Goal: Task Accomplishment & Management: Manage account settings

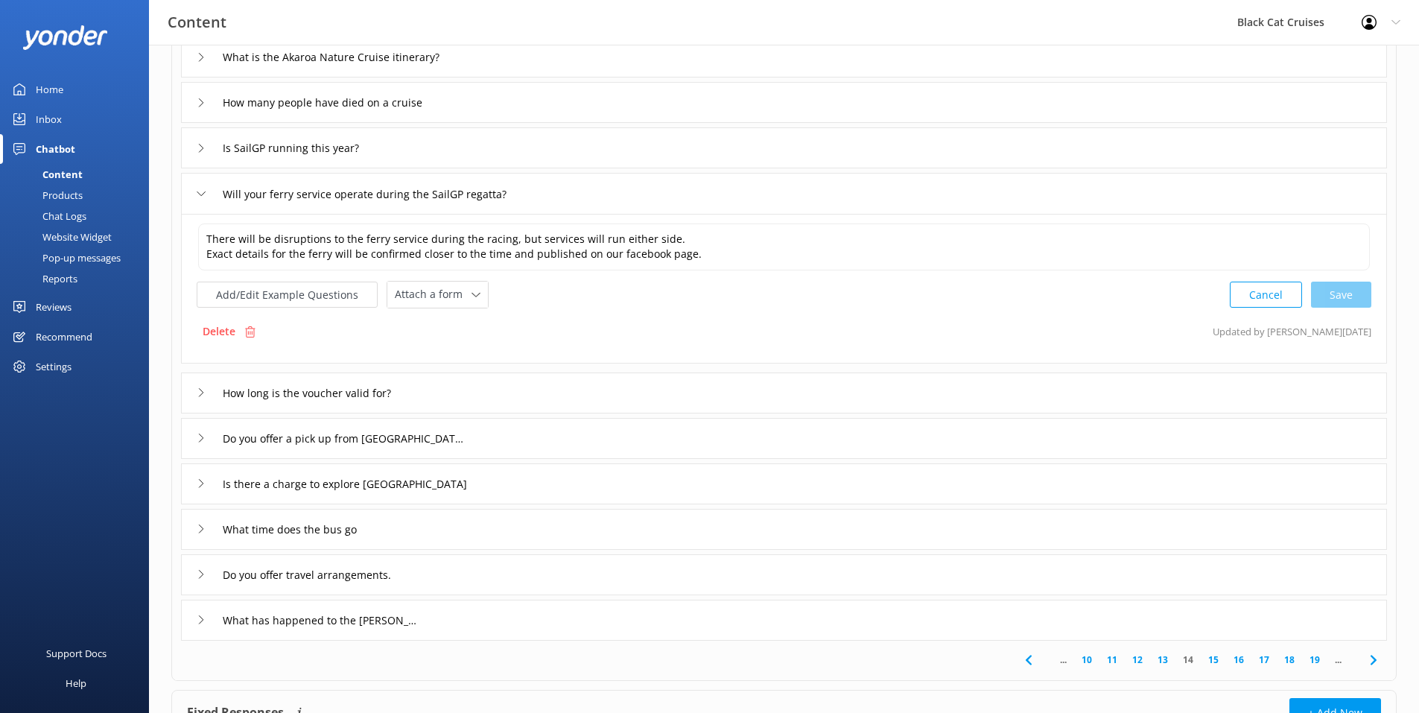
scroll to position [265, 0]
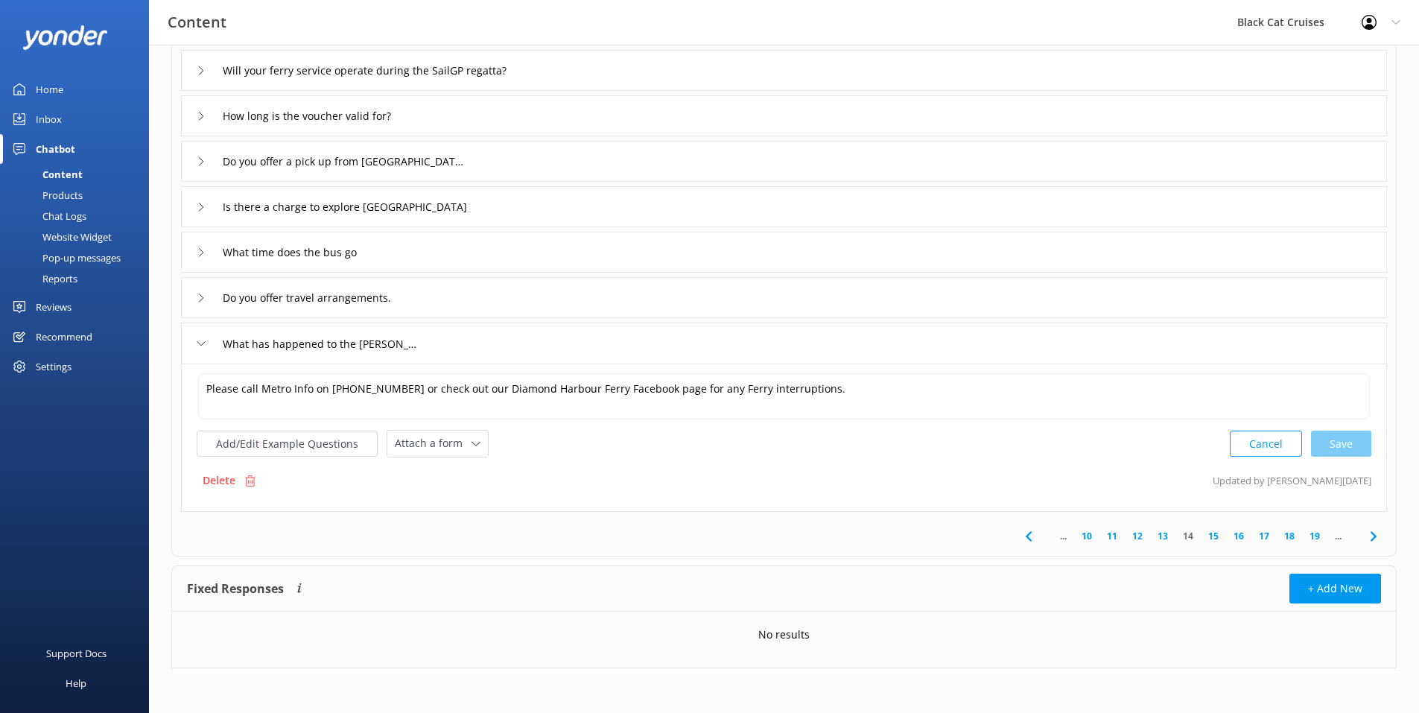
click at [637, 490] on div "Delete Updated by Lyttelton [DATE]" at bounding box center [784, 480] width 1175 height 28
click at [1217, 536] on link "15" at bounding box center [1213, 536] width 25 height 14
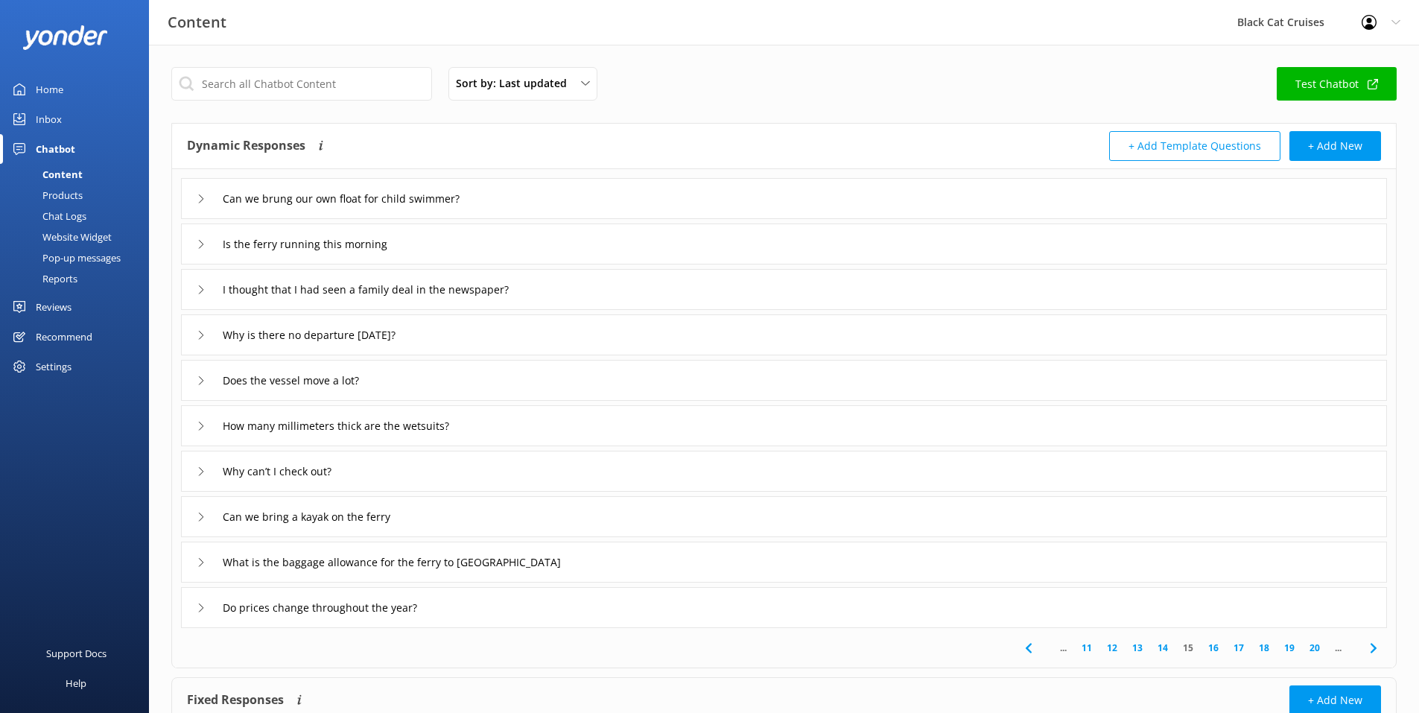
click at [201, 199] on icon at bounding box center [201, 198] width 9 height 9
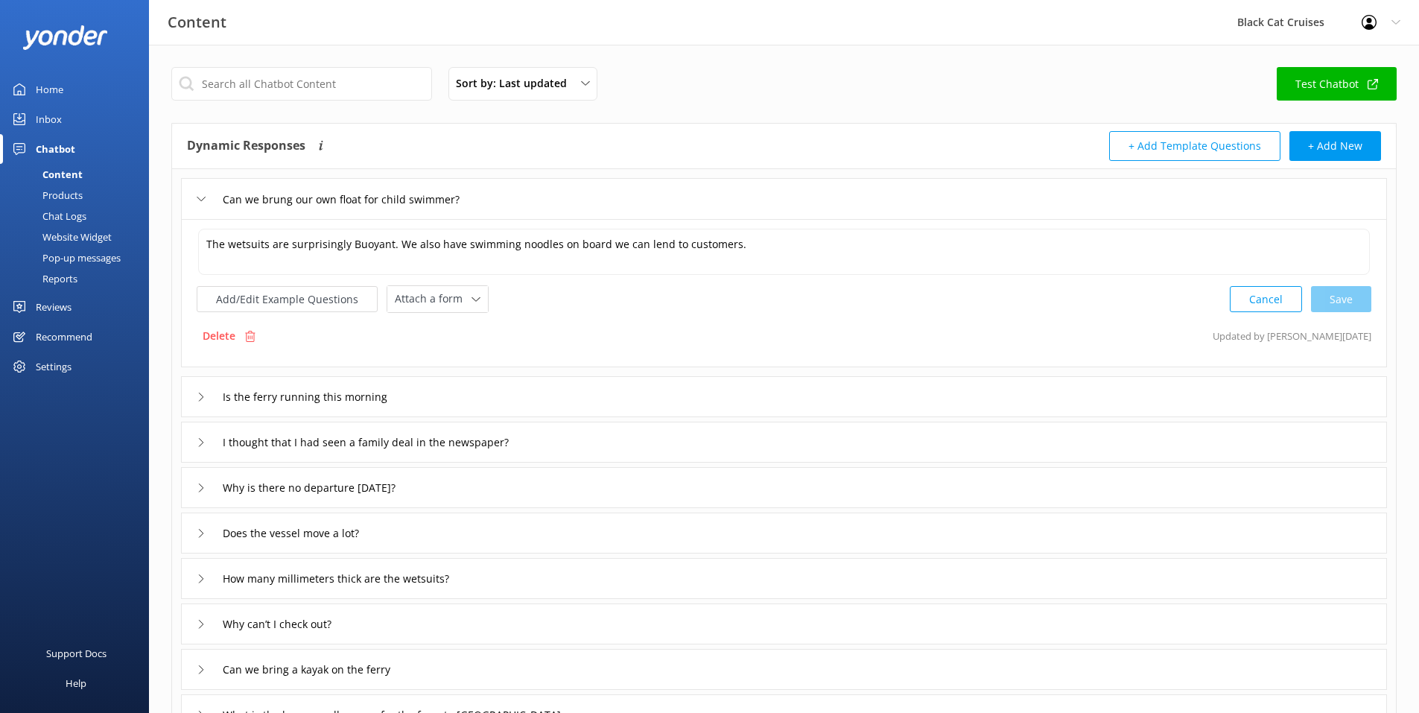
click at [194, 198] on div "Can we brung our own float for child swimmer?" at bounding box center [784, 198] width 1206 height 41
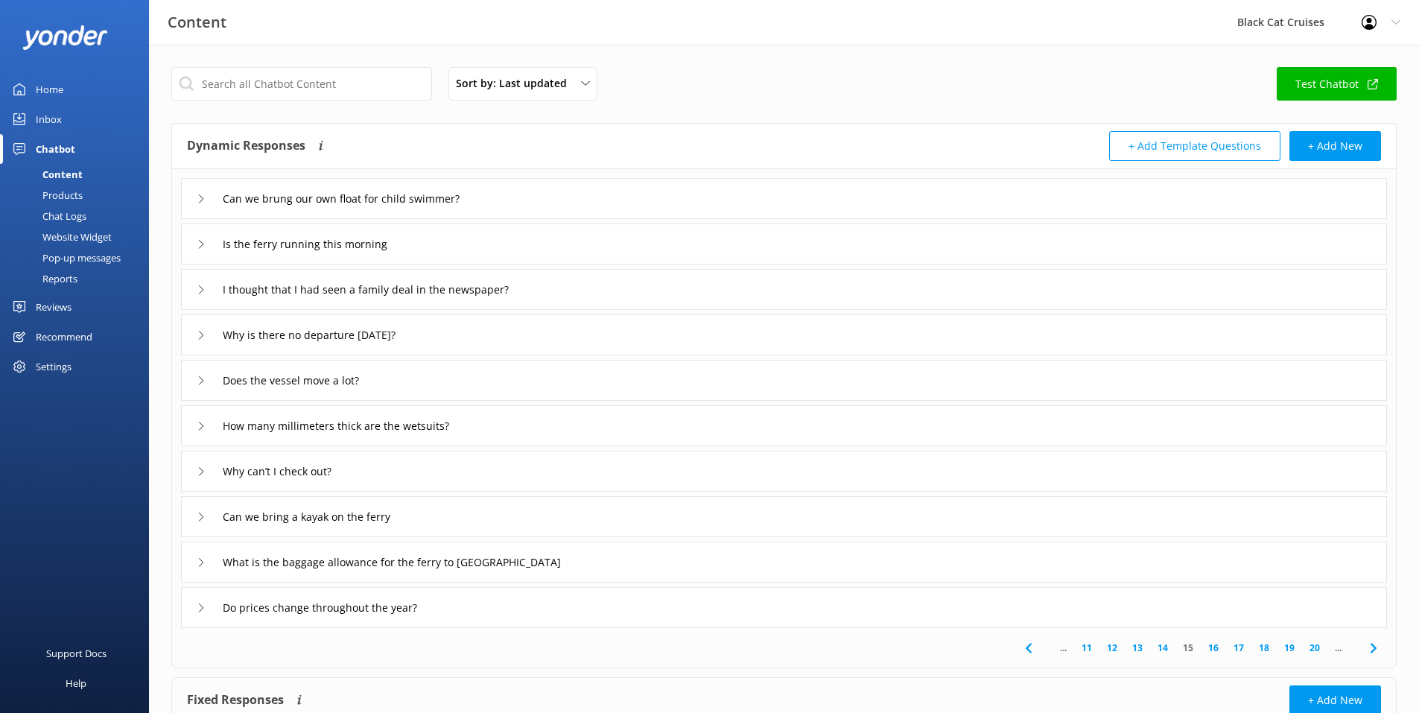
click at [208, 418] on div "How many millimeters thick are the wetsuits?" at bounding box center [337, 425] width 280 height 25
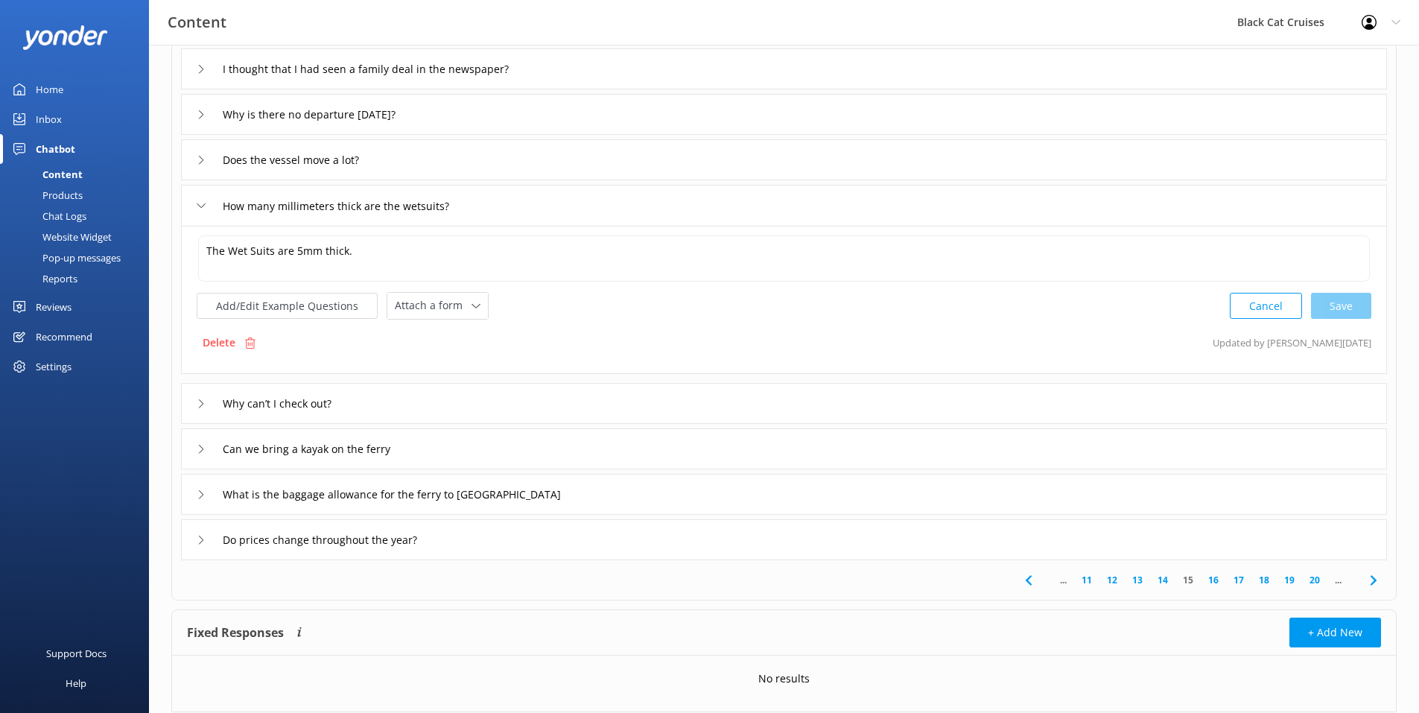
scroll to position [223, 0]
click at [204, 534] on icon at bounding box center [201, 537] width 9 height 9
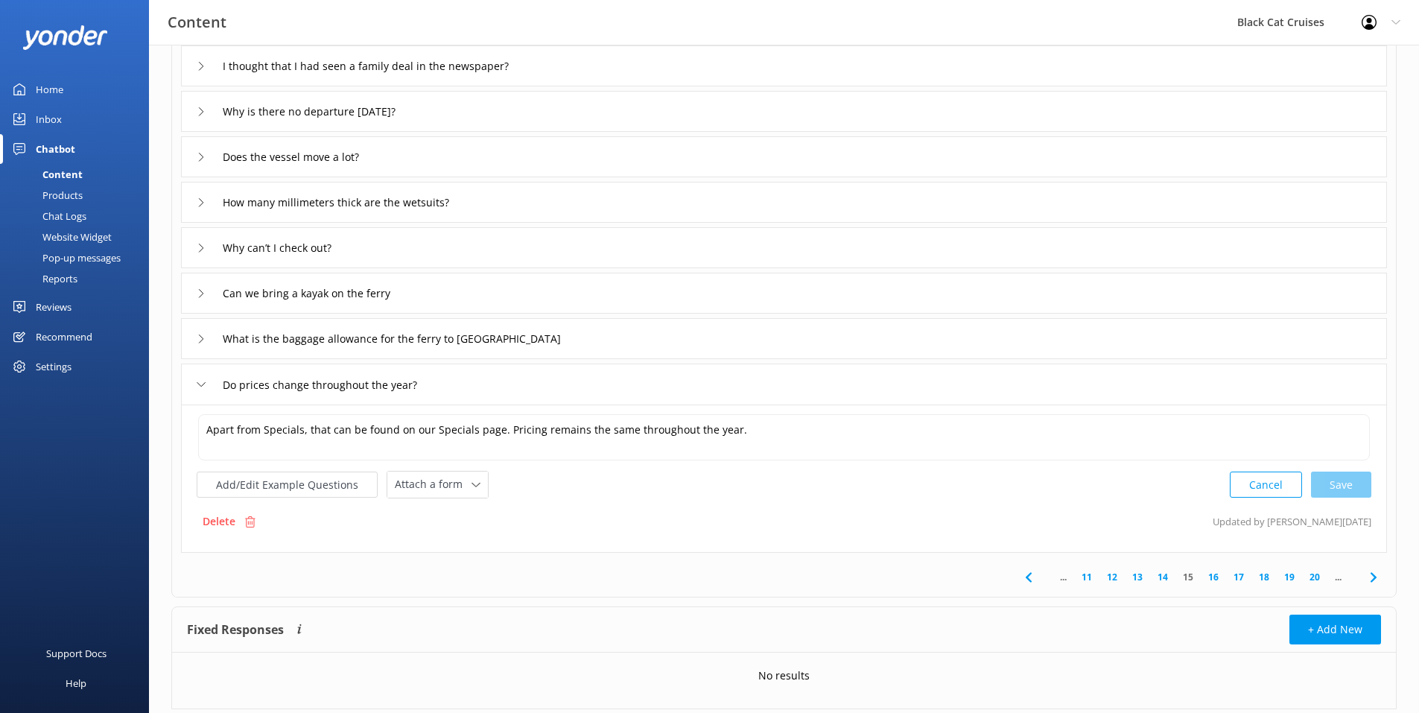
click at [1217, 581] on link "16" at bounding box center [1213, 577] width 25 height 14
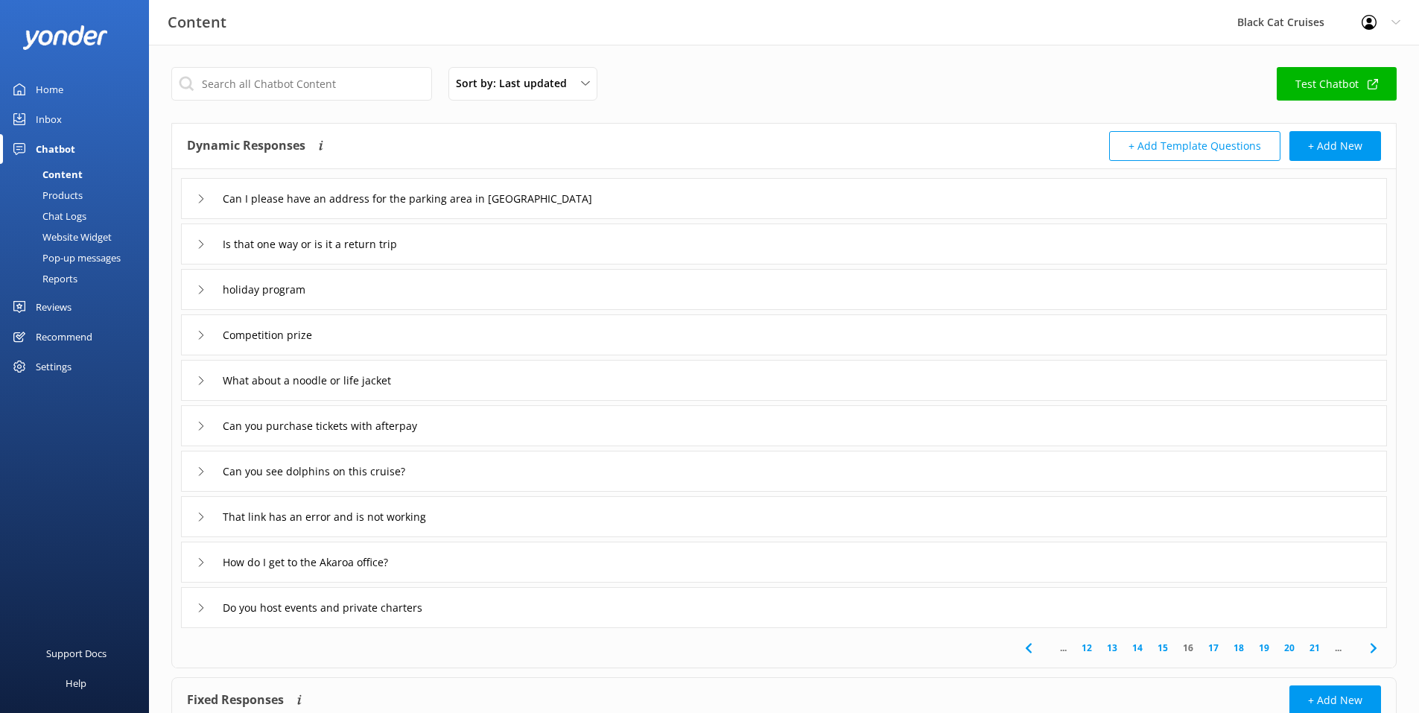
click at [1210, 649] on link "17" at bounding box center [1213, 648] width 25 height 14
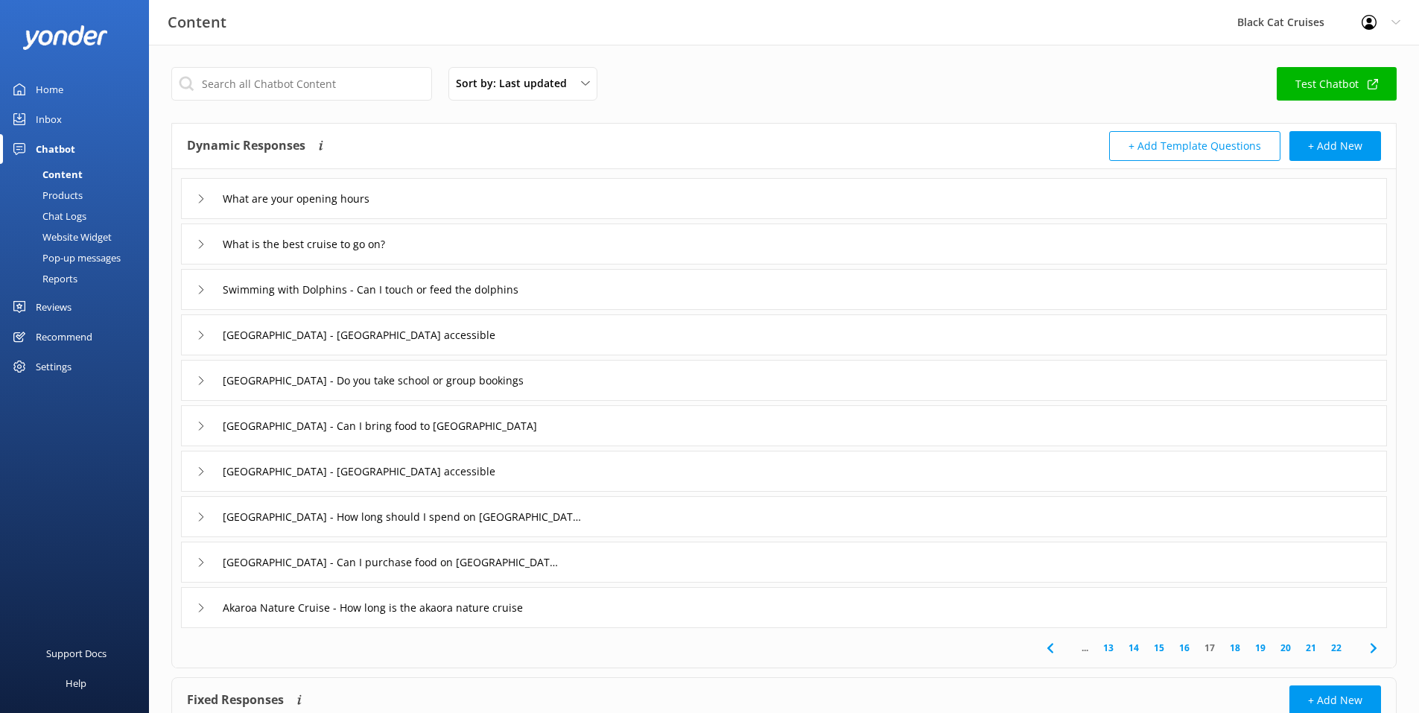
click at [204, 290] on icon at bounding box center [201, 289] width 9 height 9
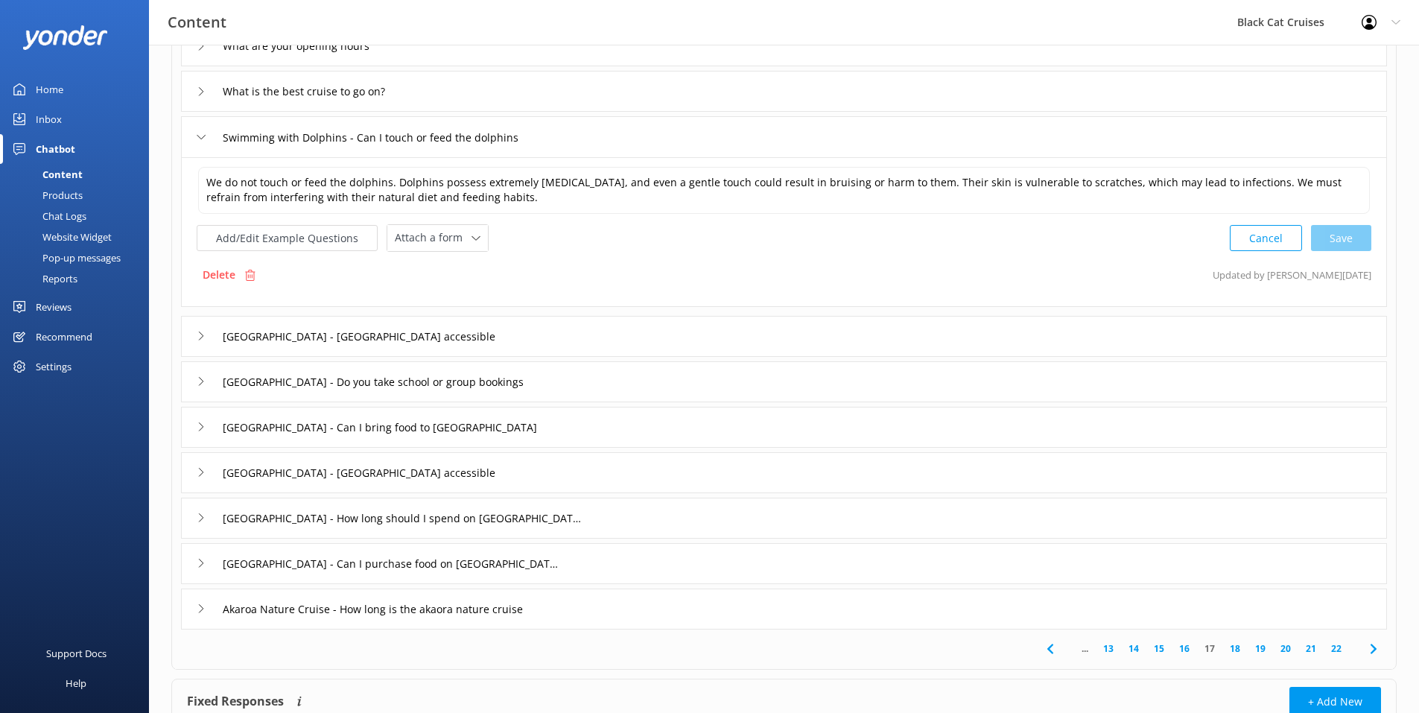
scroll to position [265, 0]
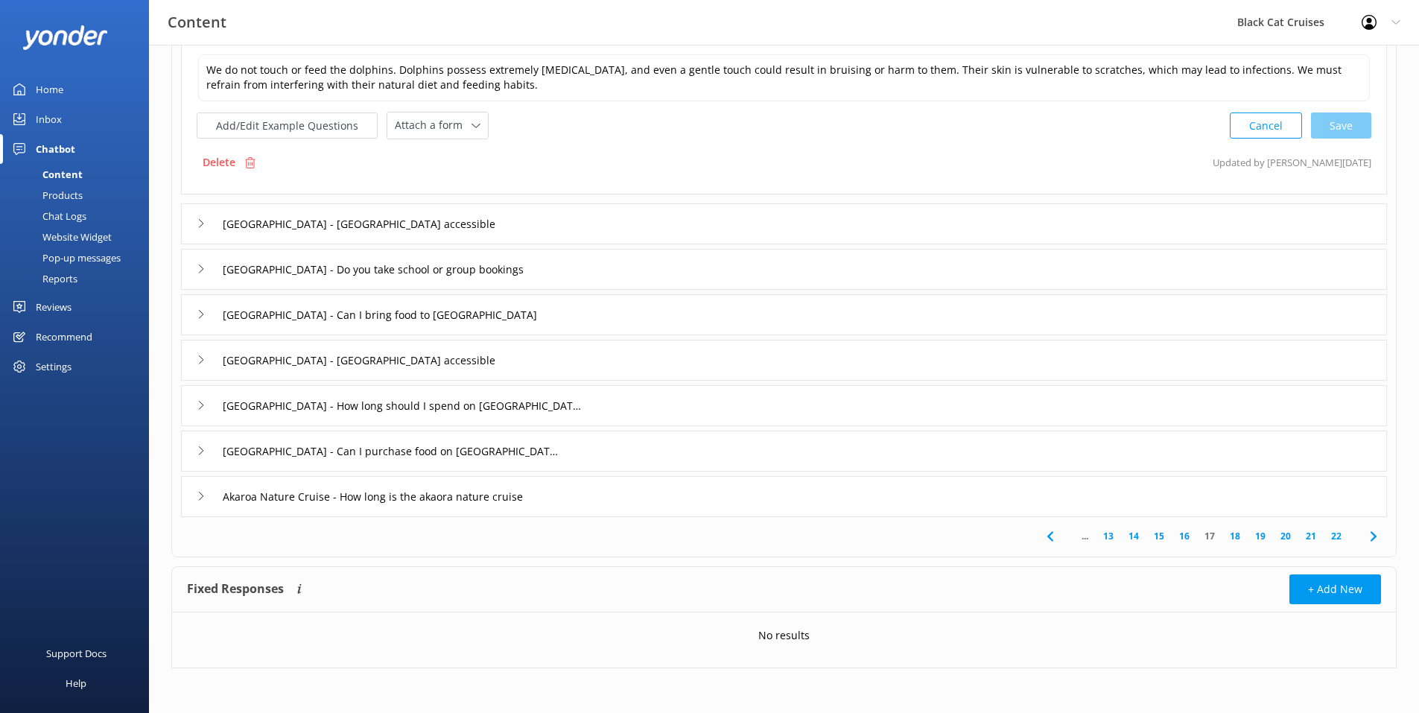
click at [1238, 536] on link "18" at bounding box center [1234, 536] width 25 height 14
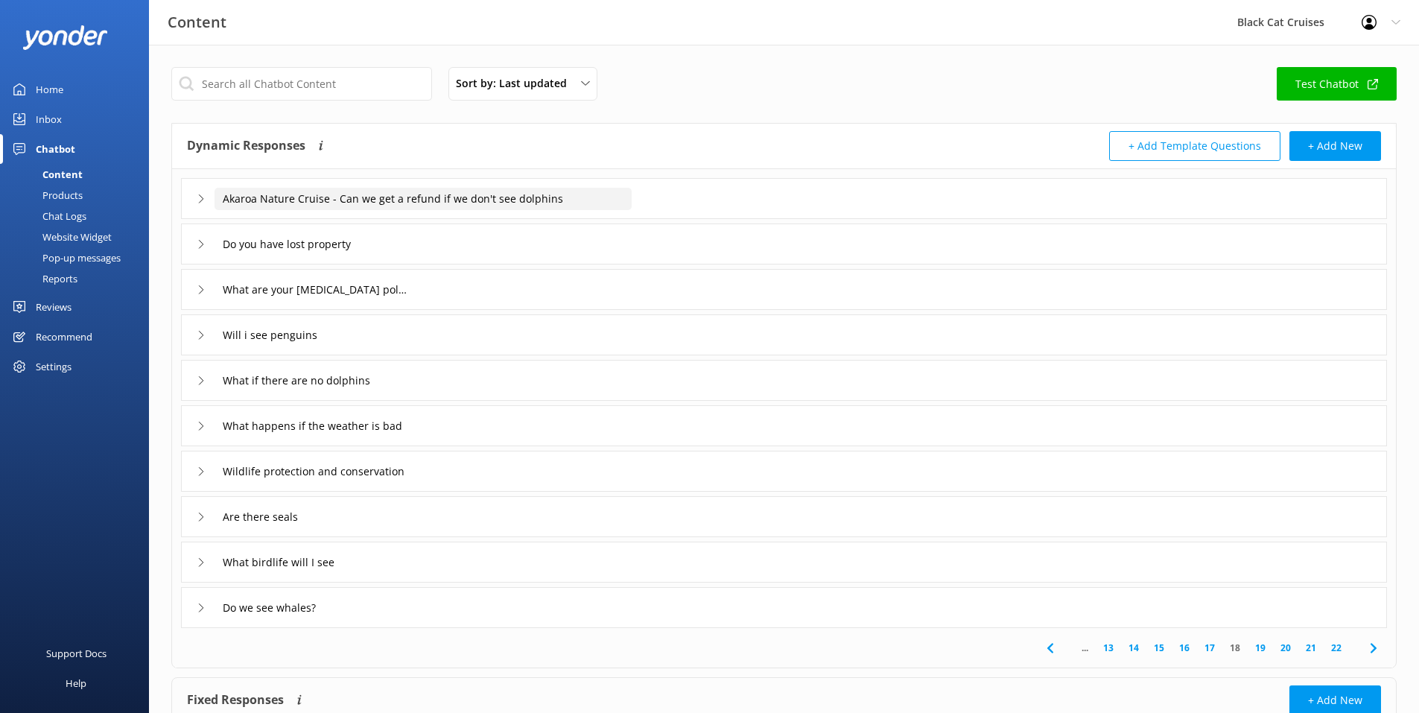
click at [313, 207] on input "Akaroa Nature Cruise - Can we get a refund if we don't see dolphins" at bounding box center [423, 199] width 417 height 22
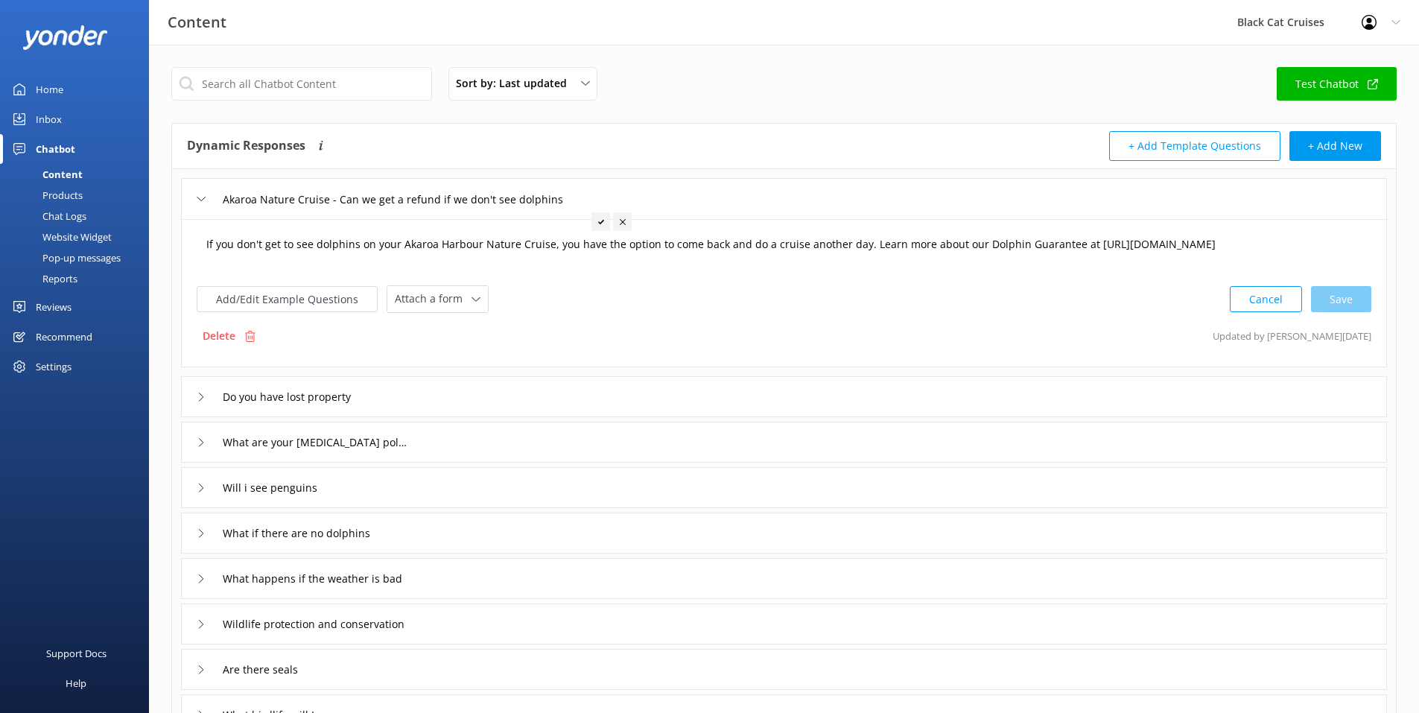
click at [714, 262] on textarea "If you don't get to see dolphins on your Akaroa Harbour Nature Cruise, you have…" at bounding box center [784, 252] width 1172 height 46
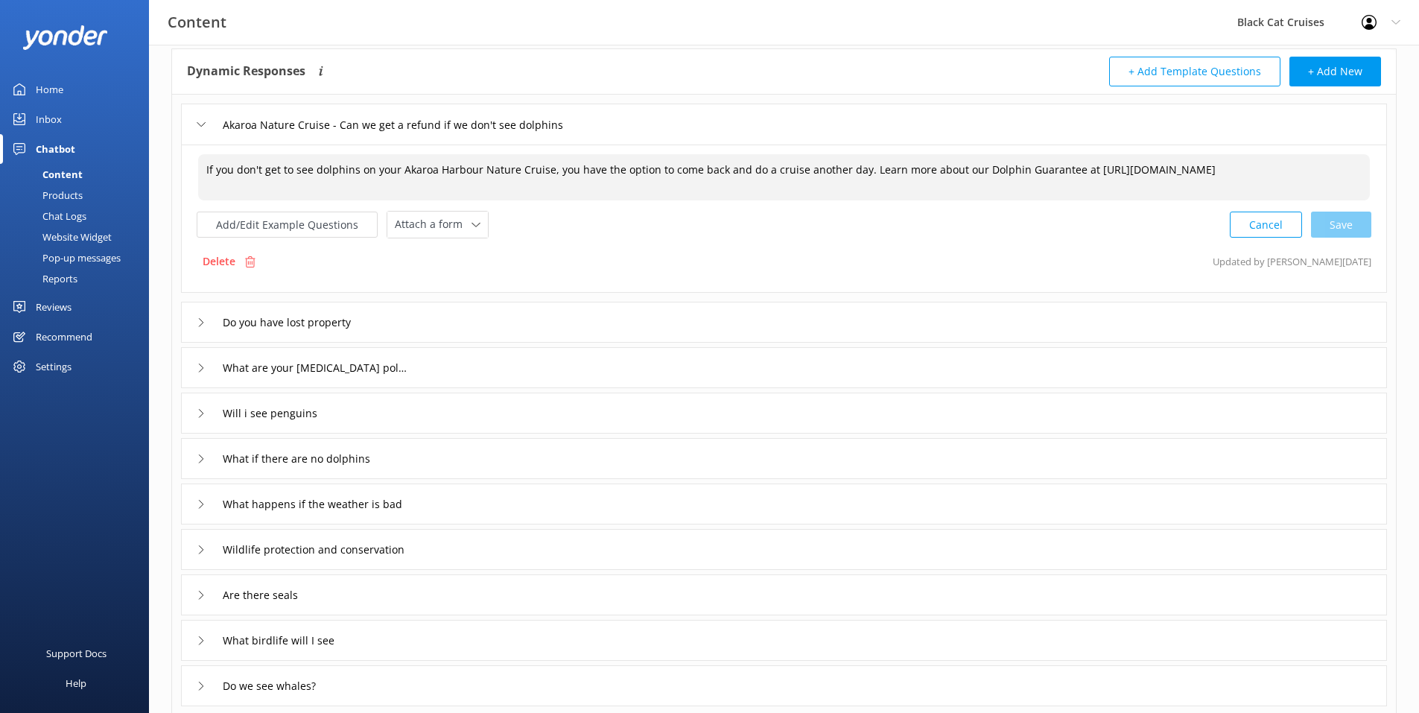
scroll to position [149, 0]
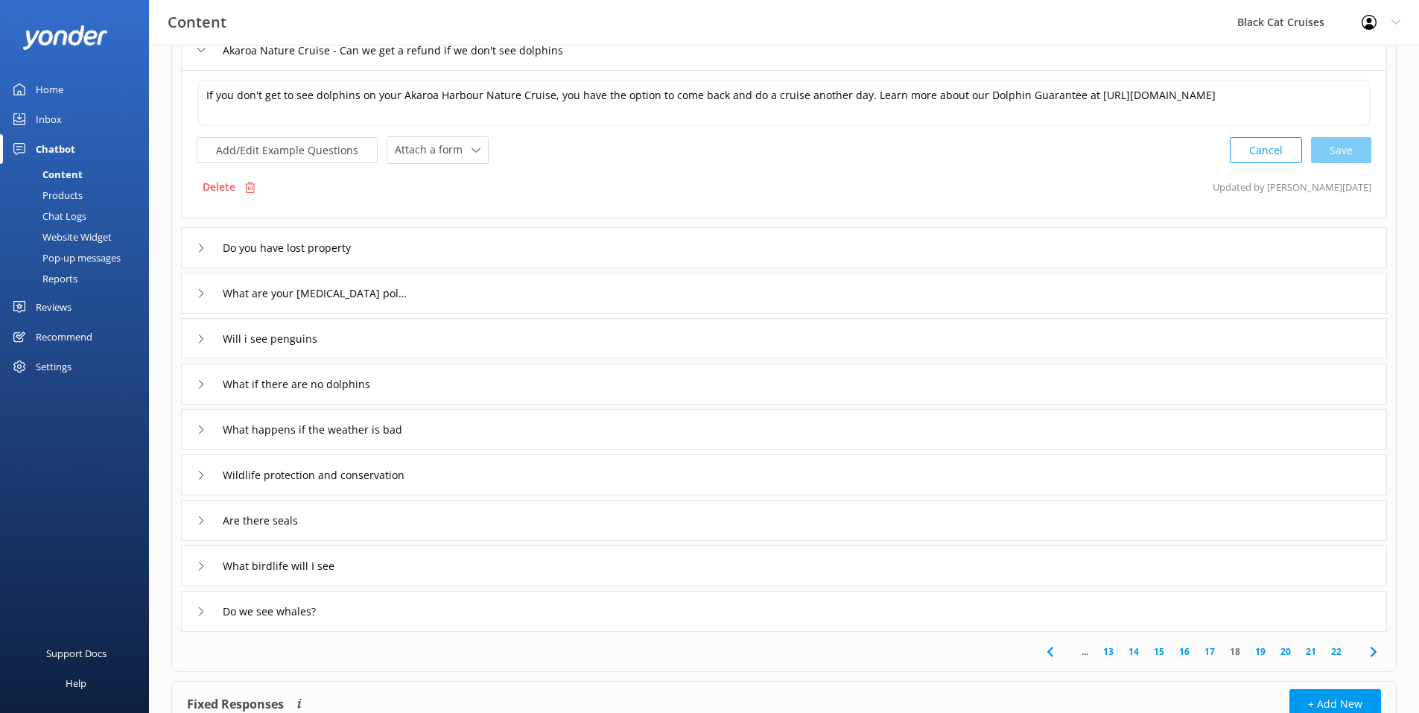
click at [201, 615] on icon at bounding box center [201, 611] width 9 height 9
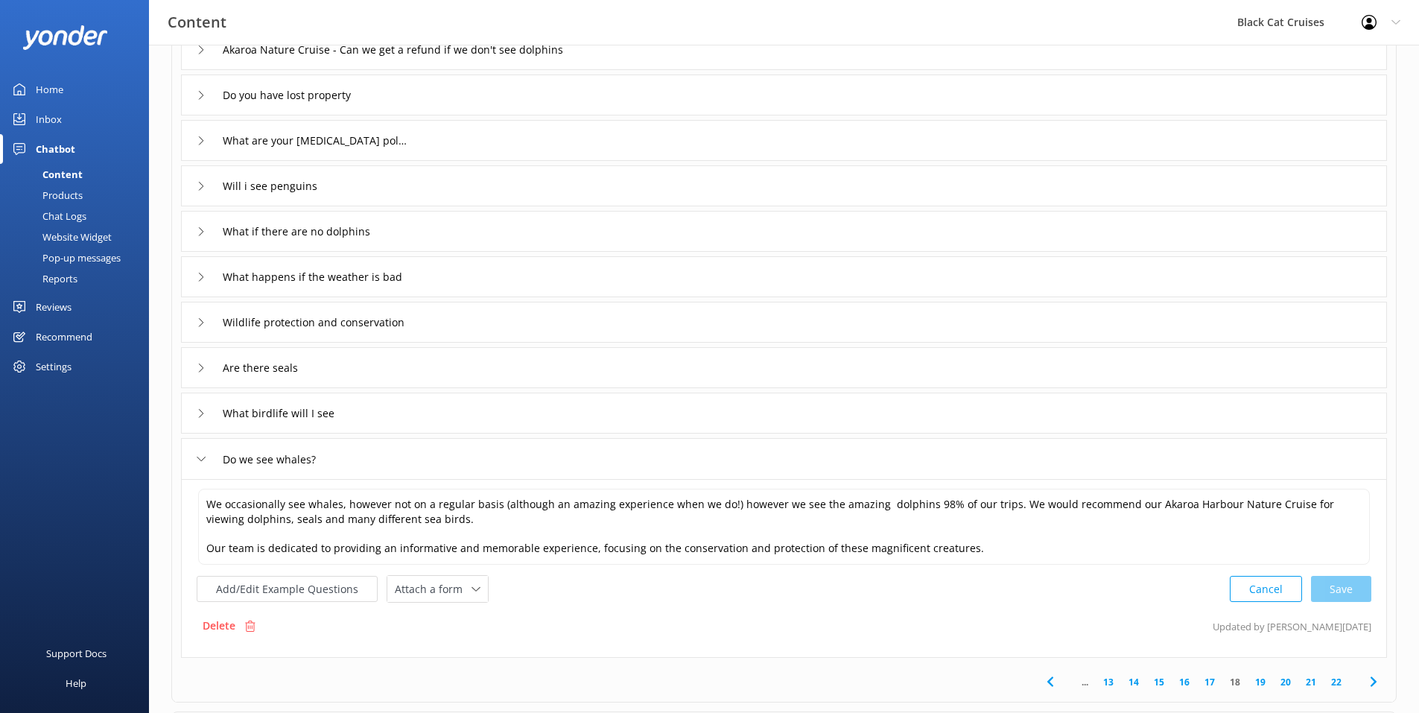
click at [1258, 678] on link "19" at bounding box center [1260, 682] width 25 height 14
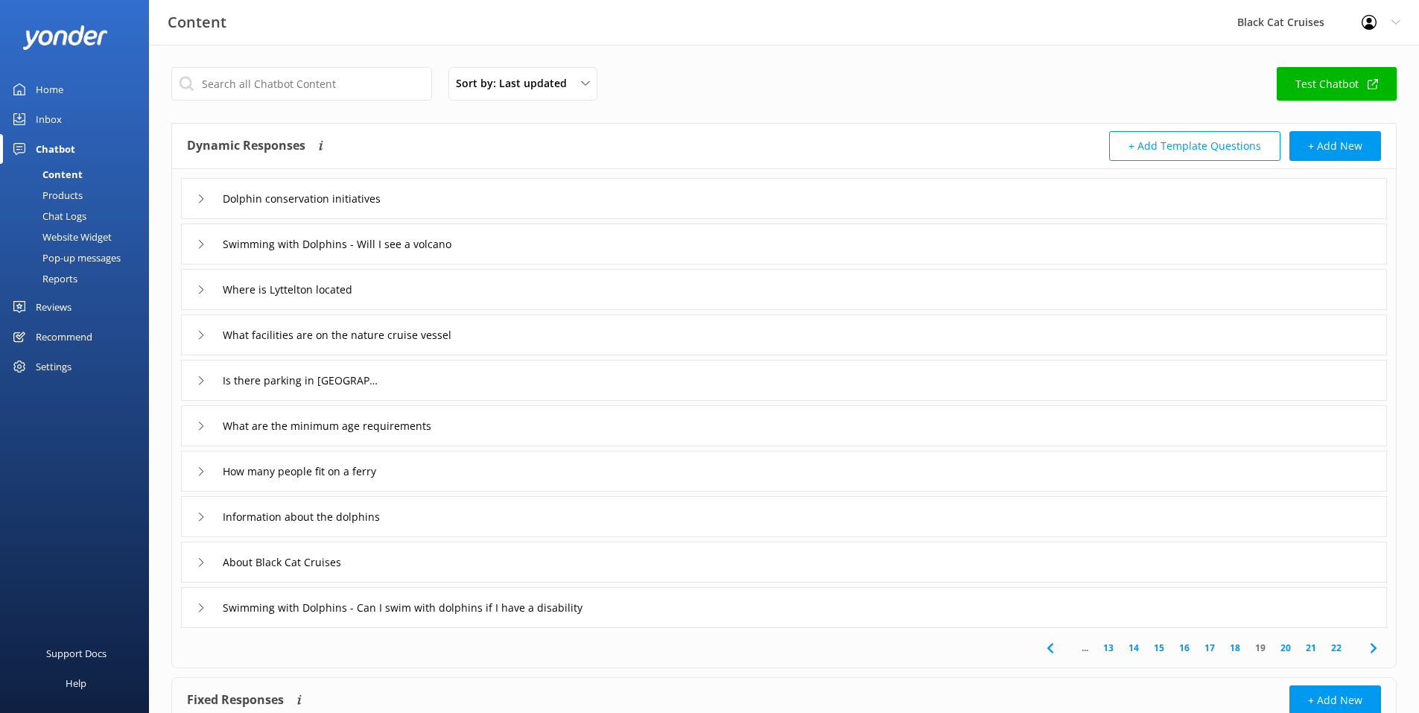
click at [197, 238] on div "Swimming with Dolphins - Will I see a volcano" at bounding box center [340, 244] width 286 height 25
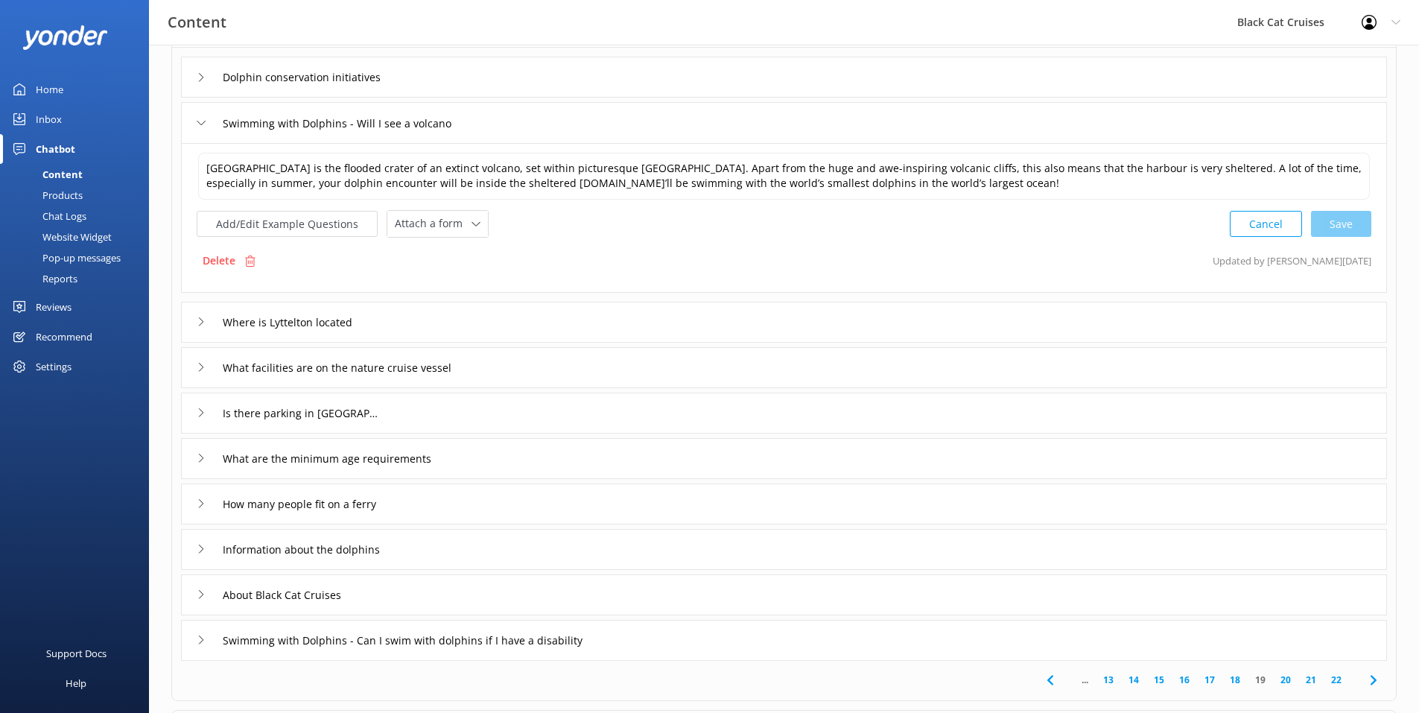
scroll to position [265, 0]
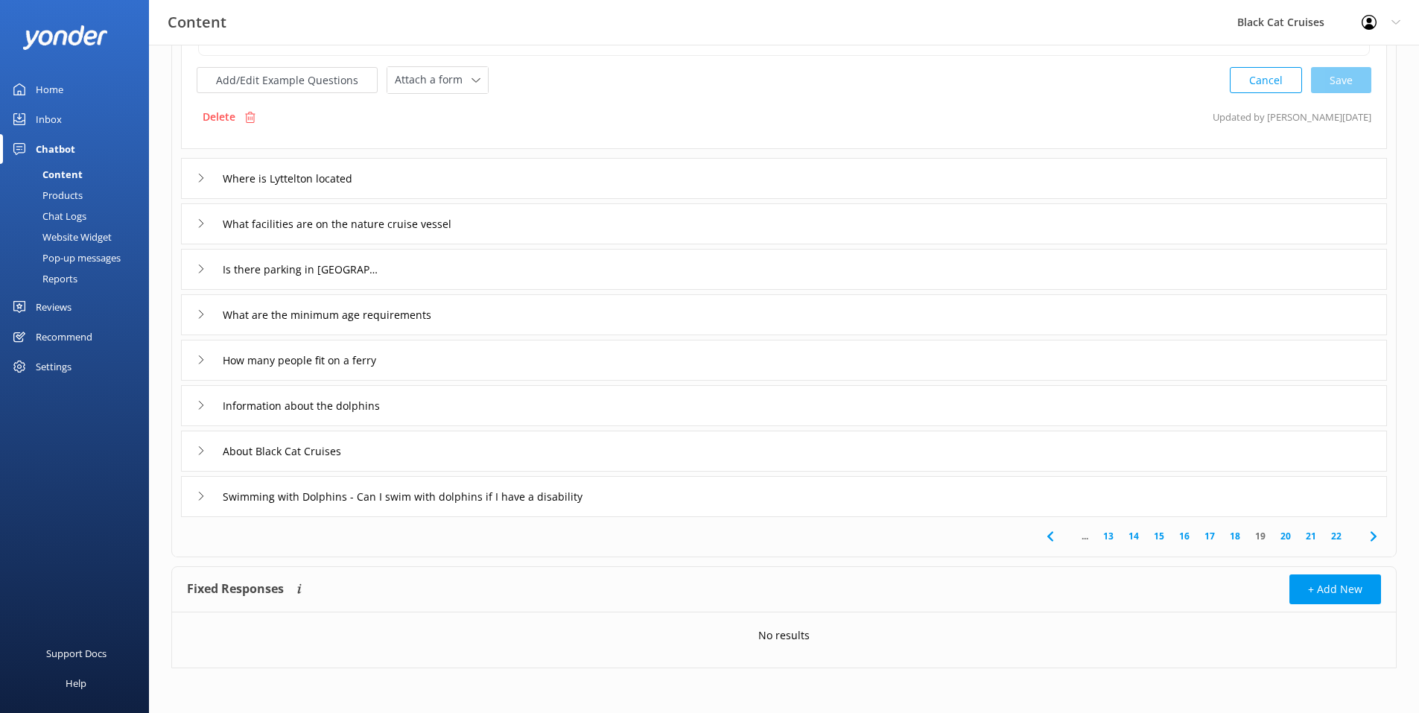
click at [197, 488] on div "Swimming with Dolphins - Can I swim with dolphins if I have a disability" at bounding box center [420, 496] width 447 height 25
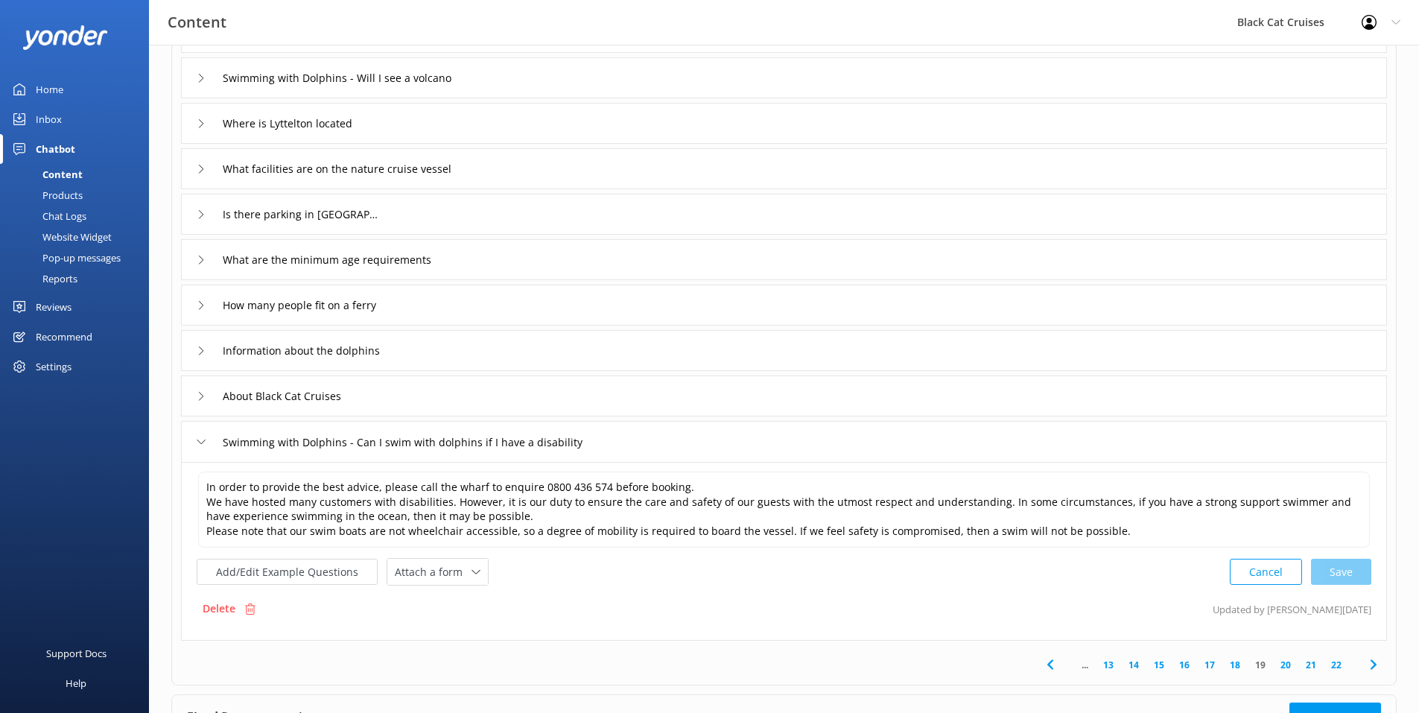
scroll to position [294, 0]
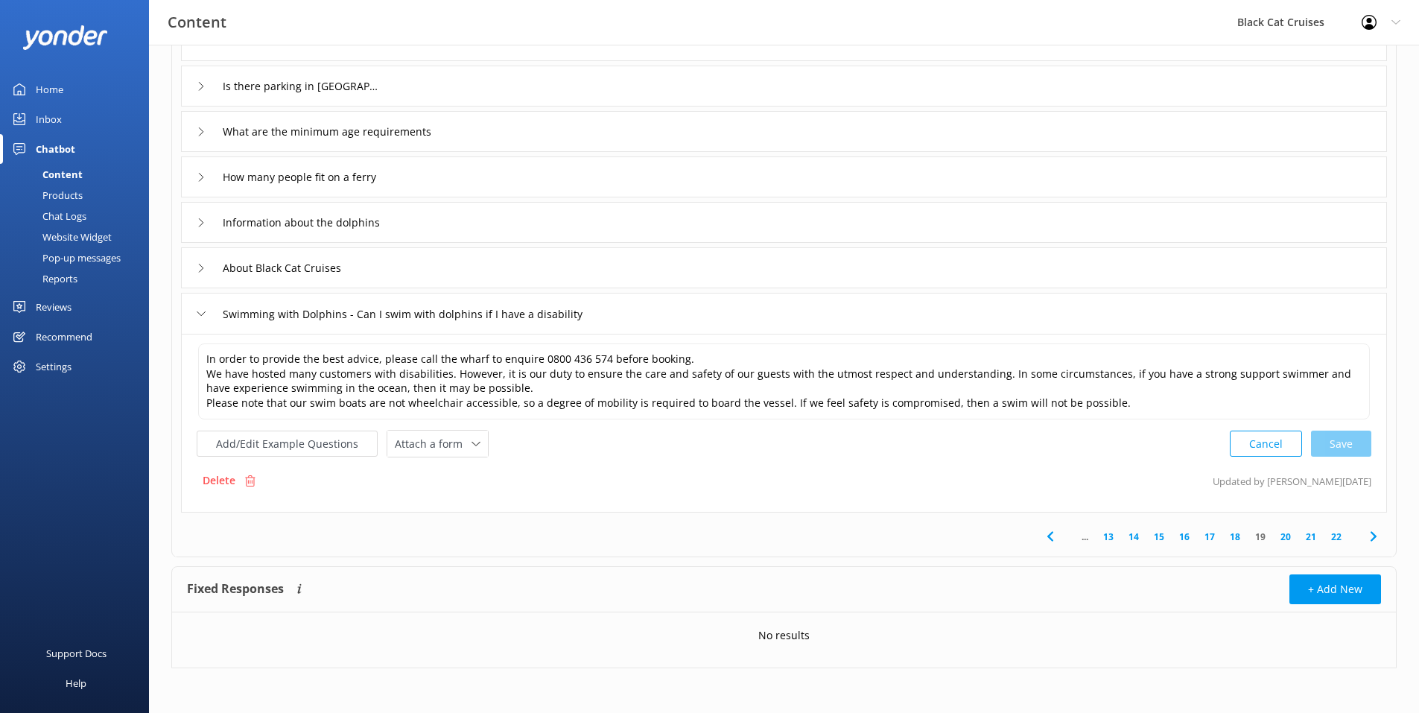
click at [1287, 533] on link "20" at bounding box center [1285, 537] width 25 height 14
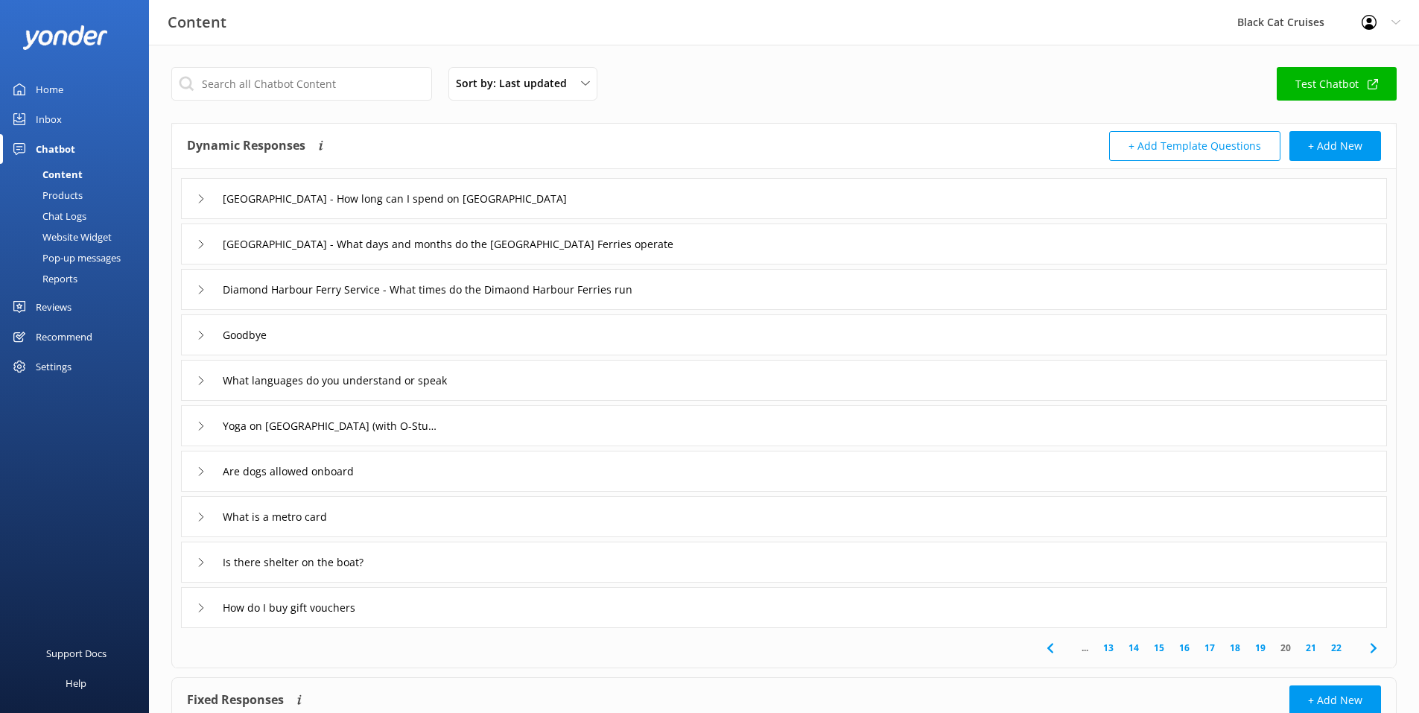
click at [203, 334] on icon at bounding box center [201, 335] width 9 height 9
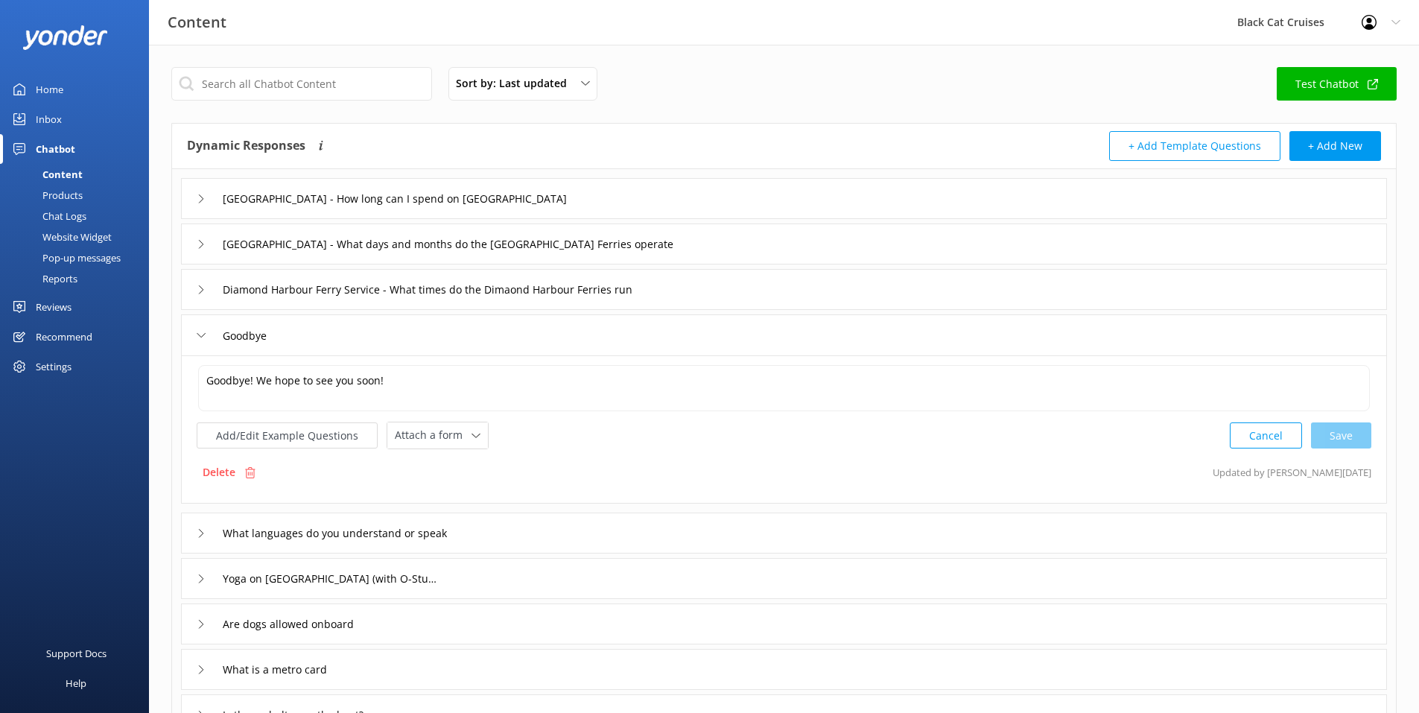
click at [203, 334] on icon at bounding box center [201, 335] width 9 height 9
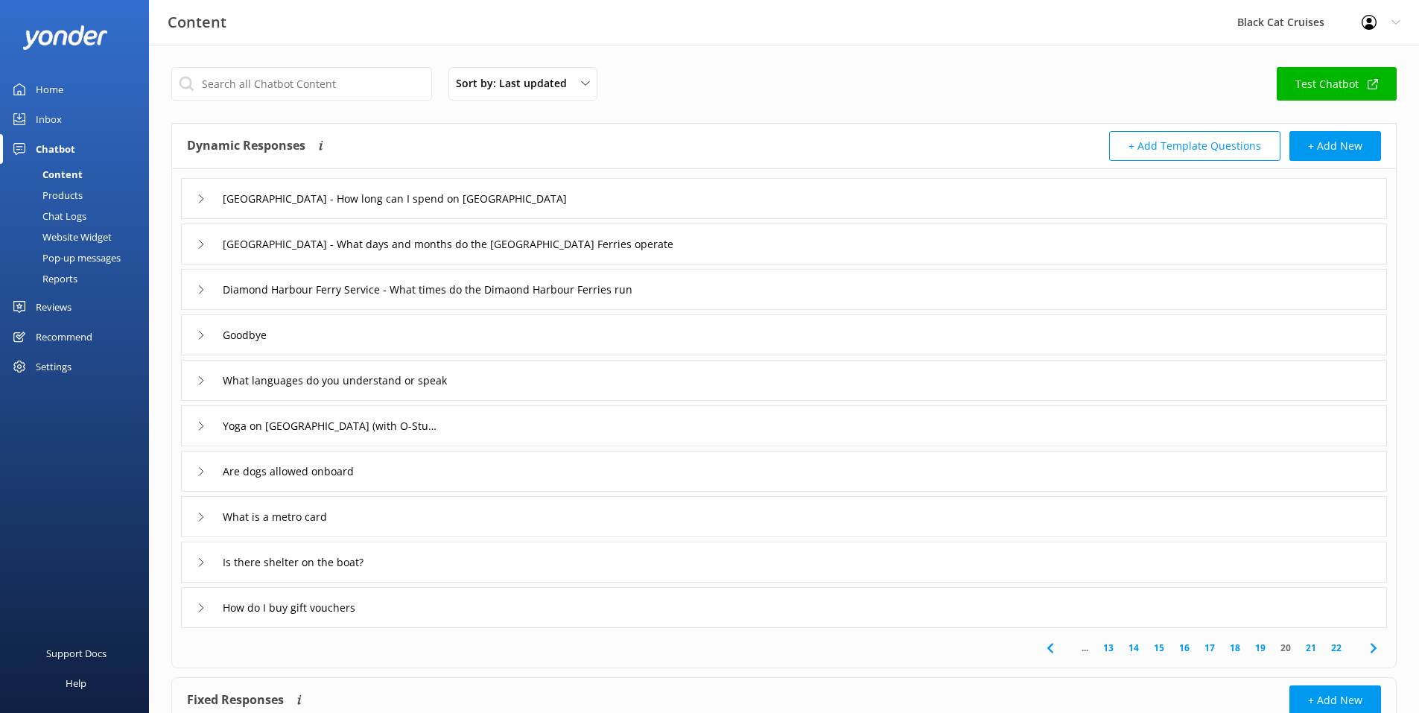
click at [201, 475] on icon at bounding box center [201, 471] width 9 height 9
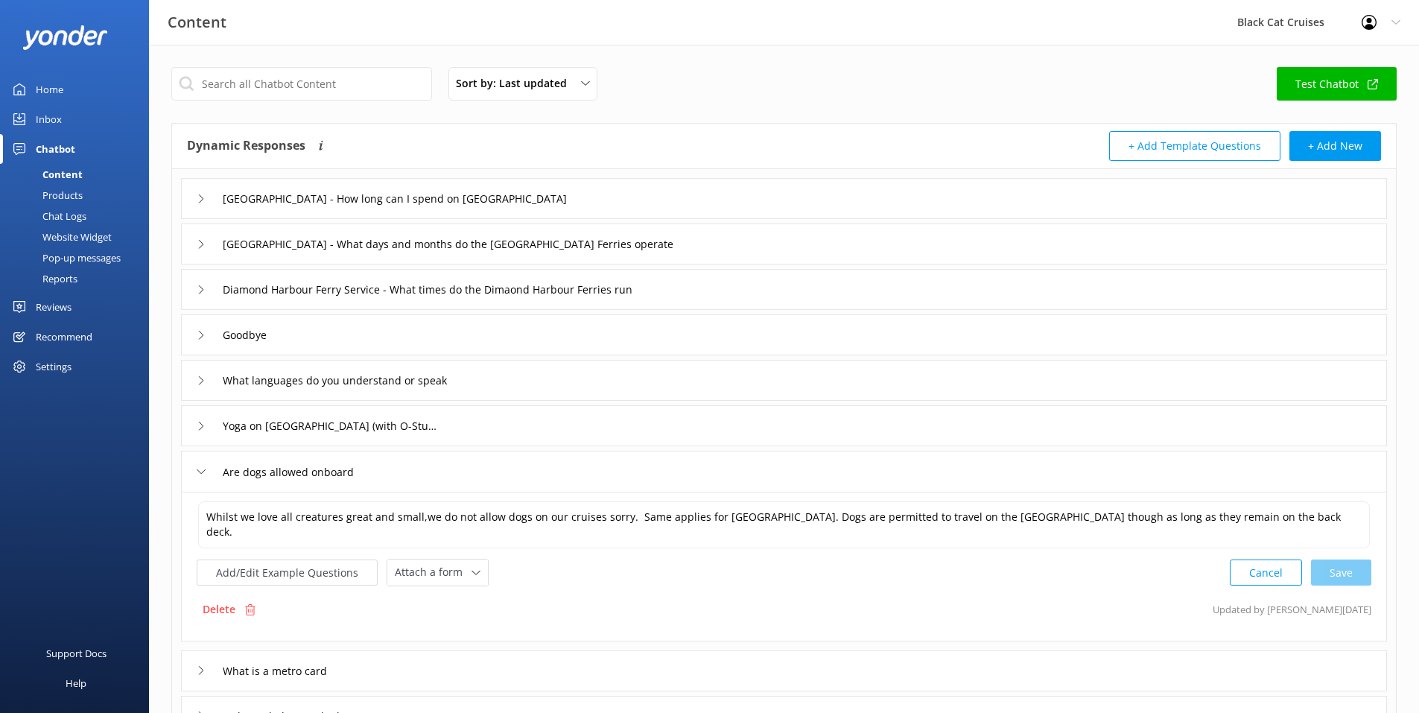
click at [206, 470] on div "Are dogs allowed onboard" at bounding box center [277, 472] width 161 height 25
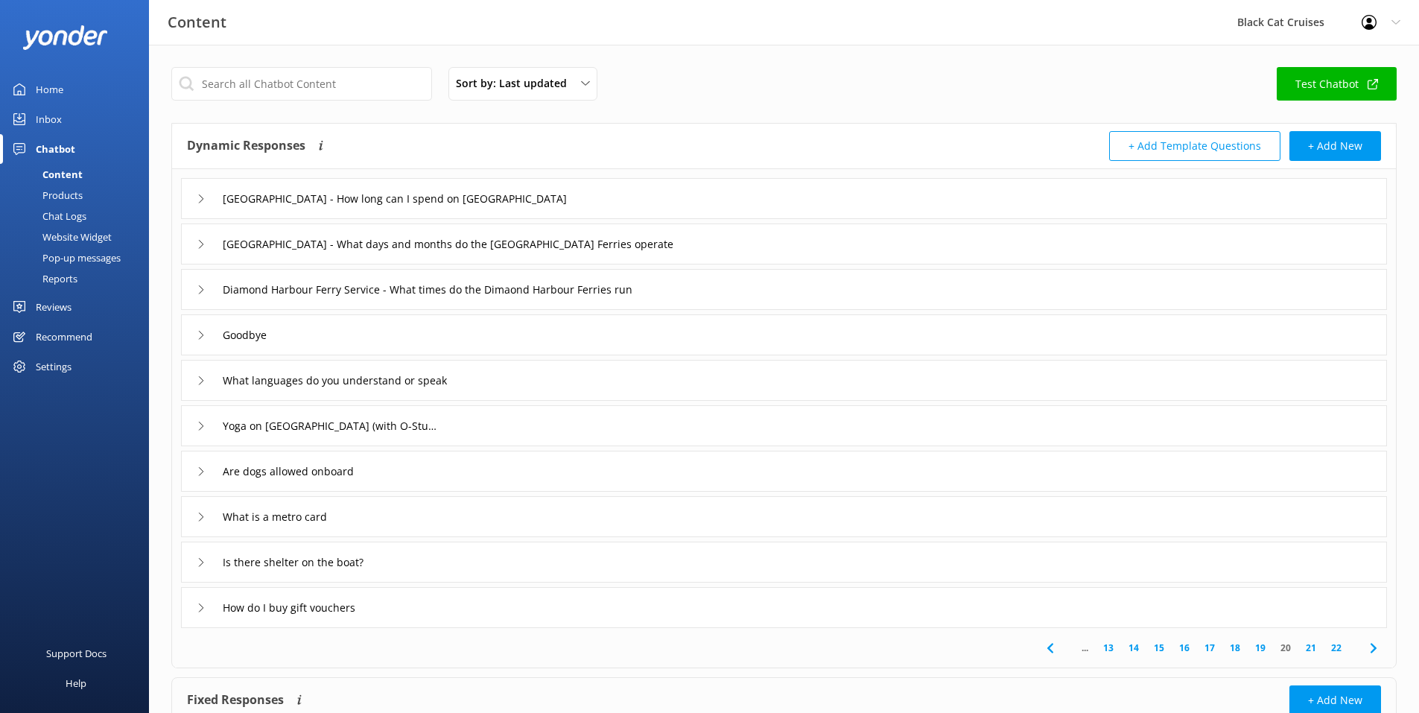
click at [205, 428] on icon at bounding box center [201, 426] width 9 height 9
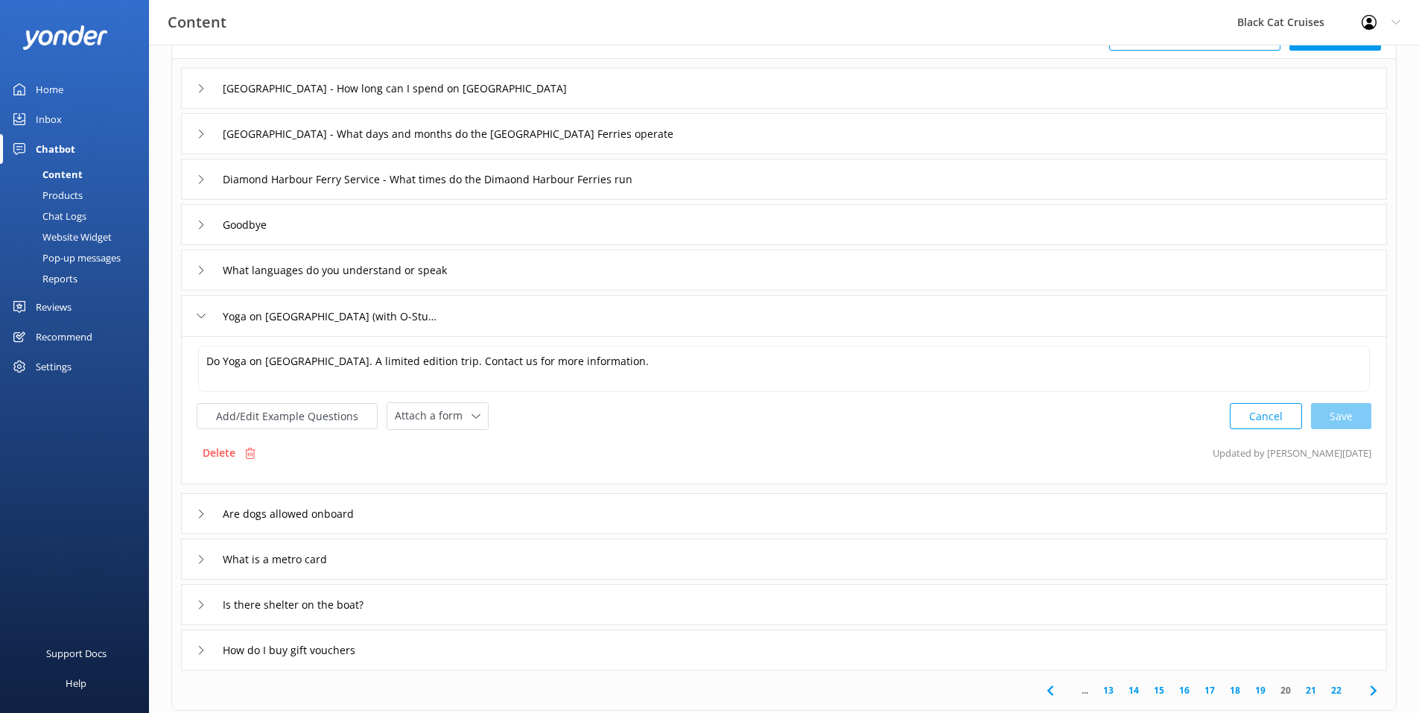
scroll to position [223, 0]
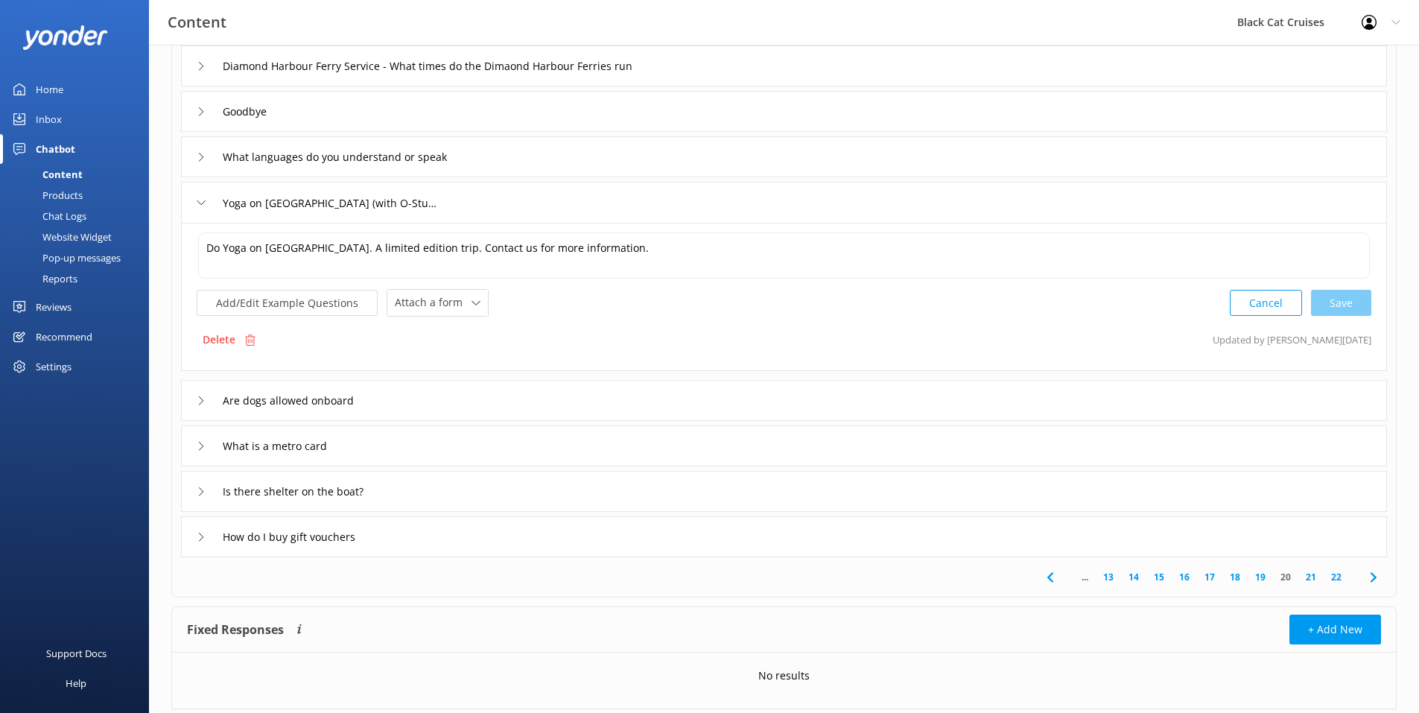
click at [1309, 578] on link "21" at bounding box center [1310, 577] width 25 height 14
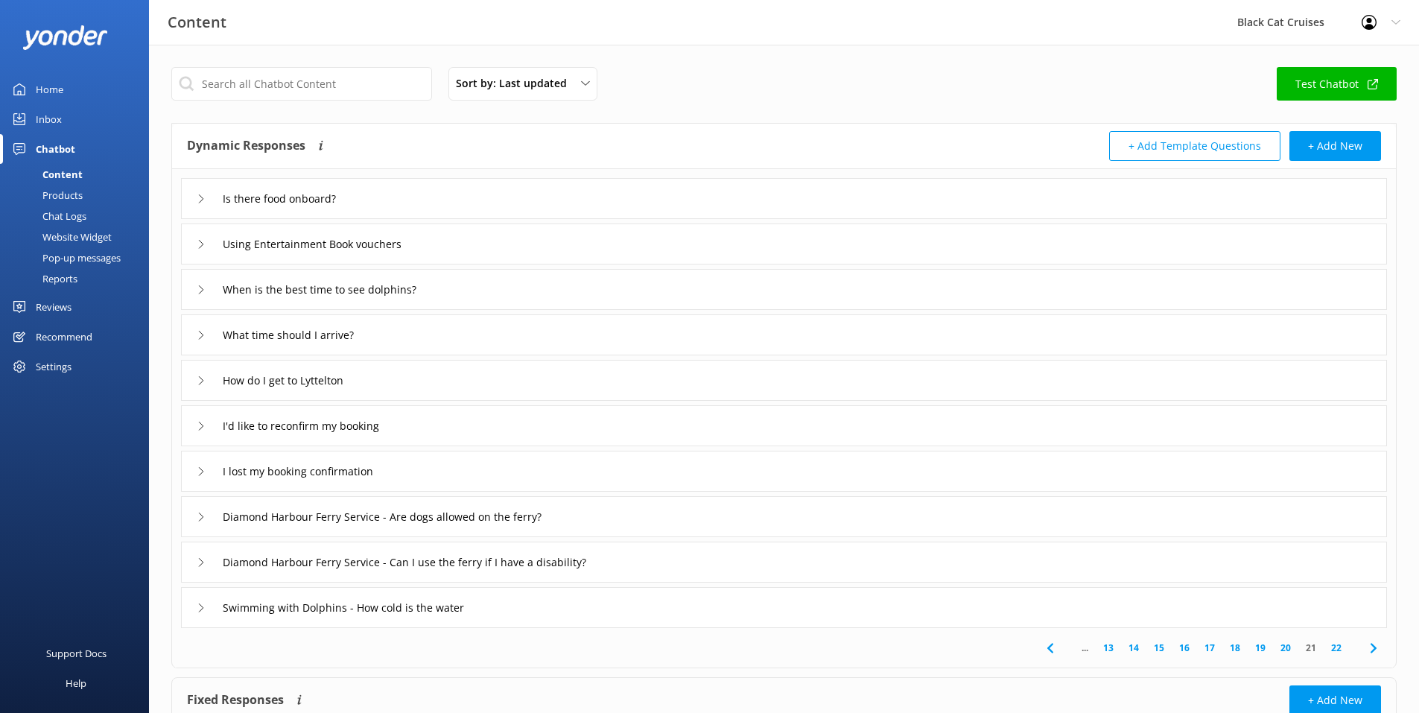
click at [196, 603] on div "Swimming with Dolphins - How cold is the water" at bounding box center [784, 607] width 1206 height 41
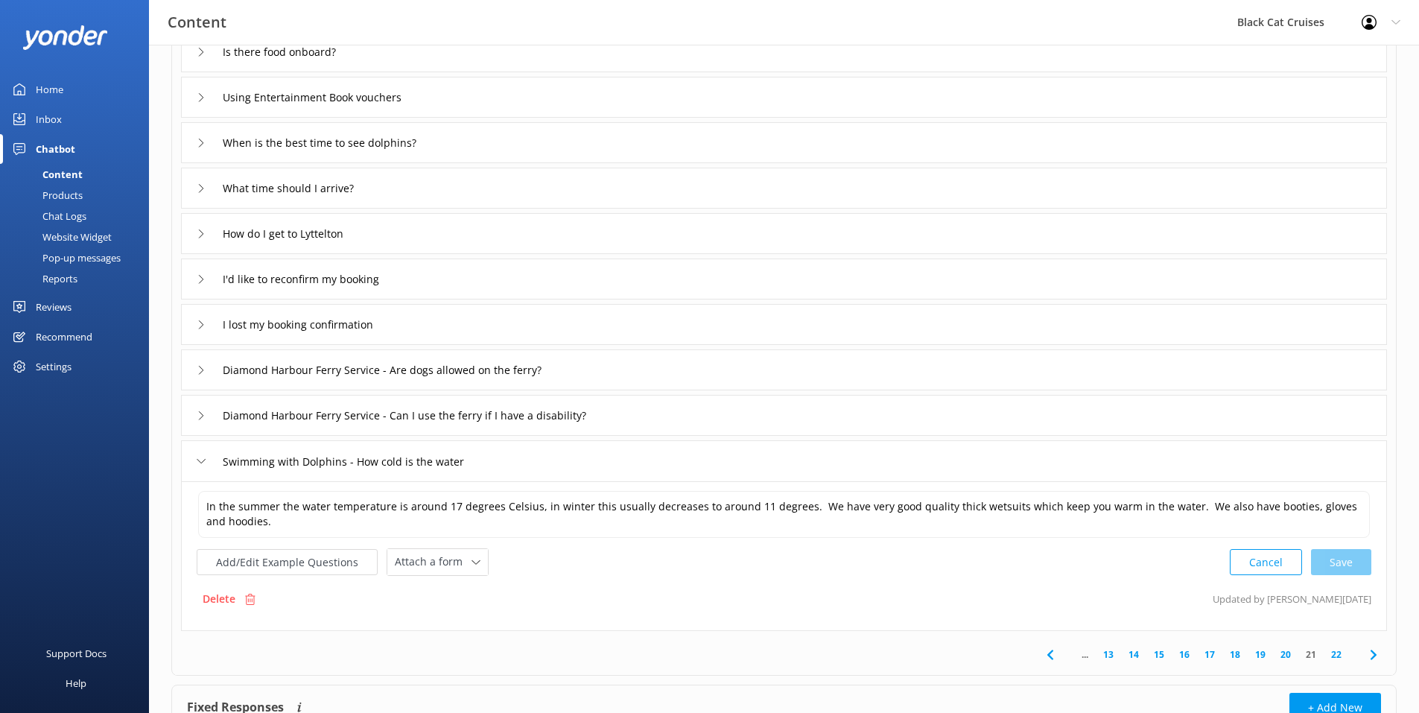
scroll to position [149, 0]
click at [1326, 650] on link "22" at bounding box center [1336, 652] width 25 height 14
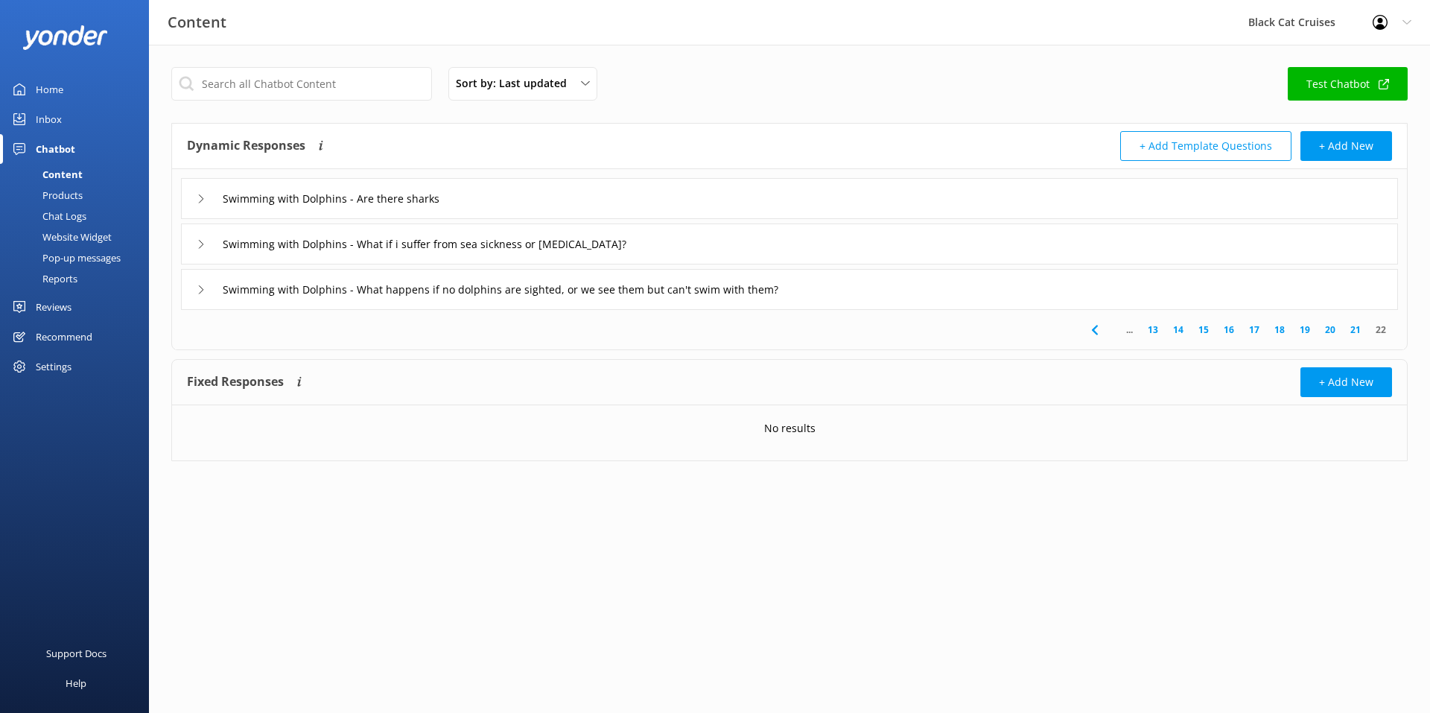
click at [204, 294] on div "Swimming with Dolphins - What happens if no dolphins are sighted, or we see the…" at bounding box center [522, 289] width 650 height 25
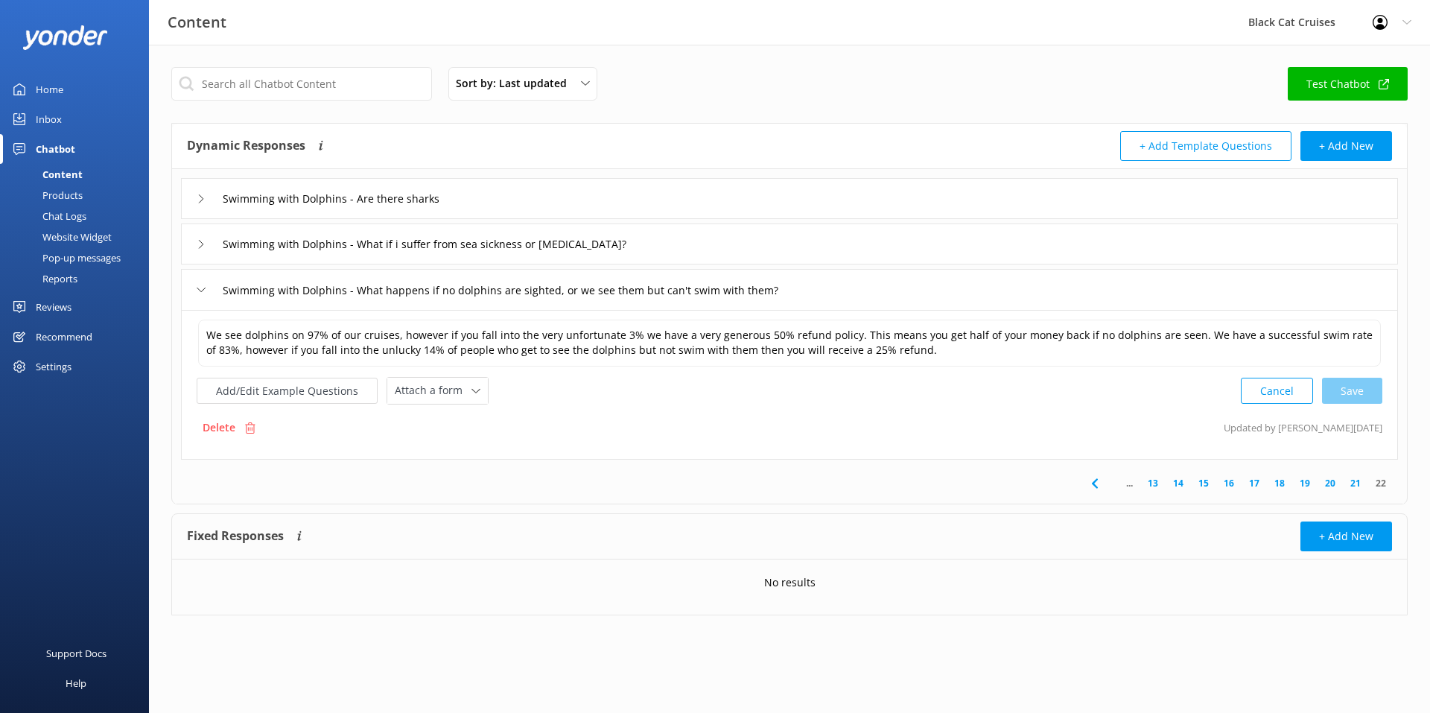
click at [203, 245] on icon at bounding box center [201, 244] width 9 height 9
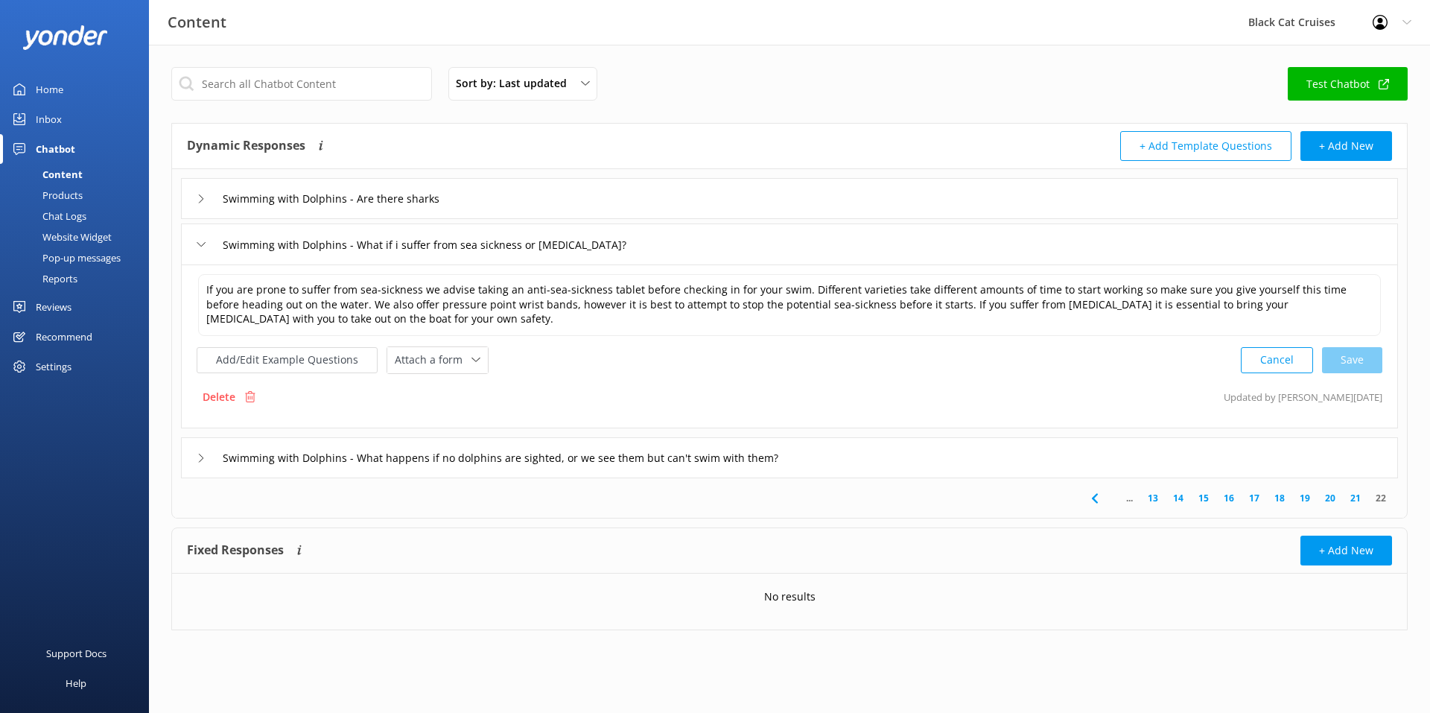
click at [199, 199] on icon at bounding box center [201, 198] width 9 height 9
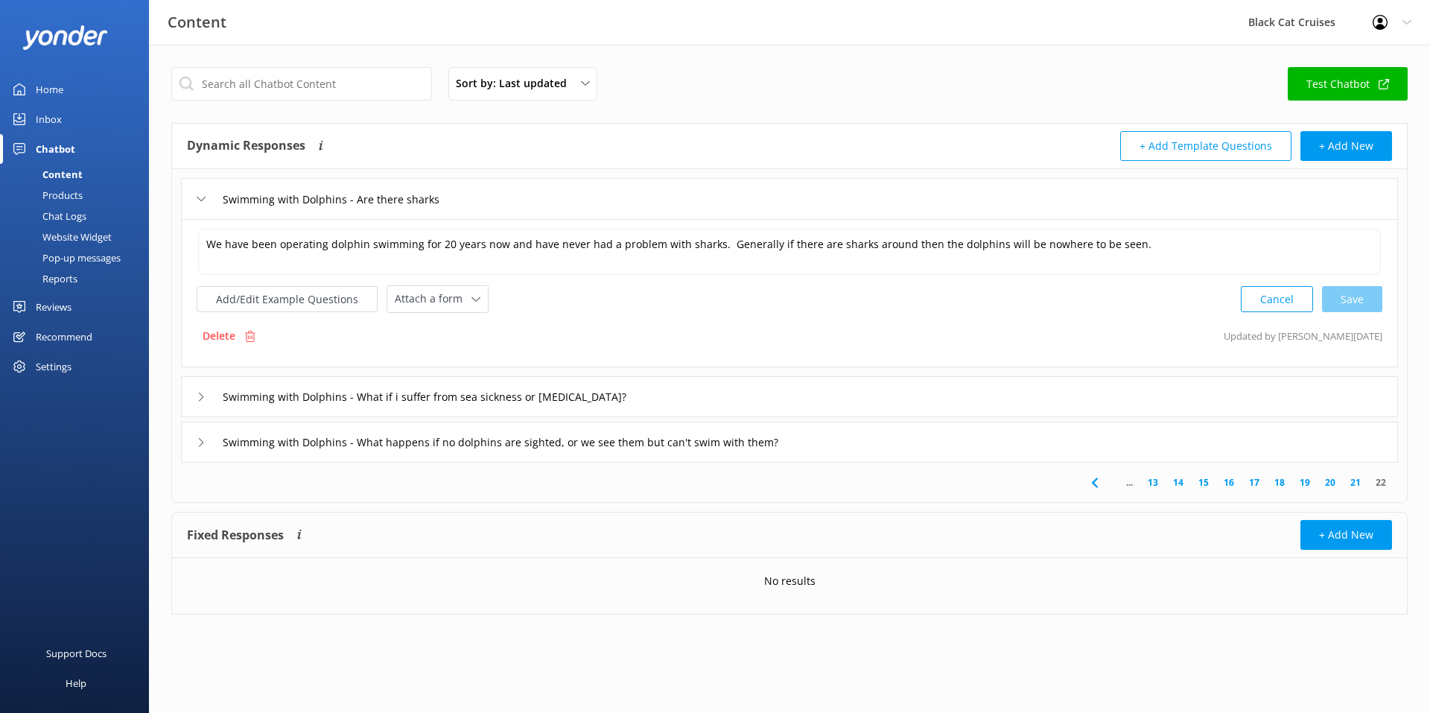
click at [189, 441] on div "Swimming with Dolphins - What happens if no dolphins are sighted, or we see the…" at bounding box center [789, 442] width 1217 height 41
